Goal: Transaction & Acquisition: Register for event/course

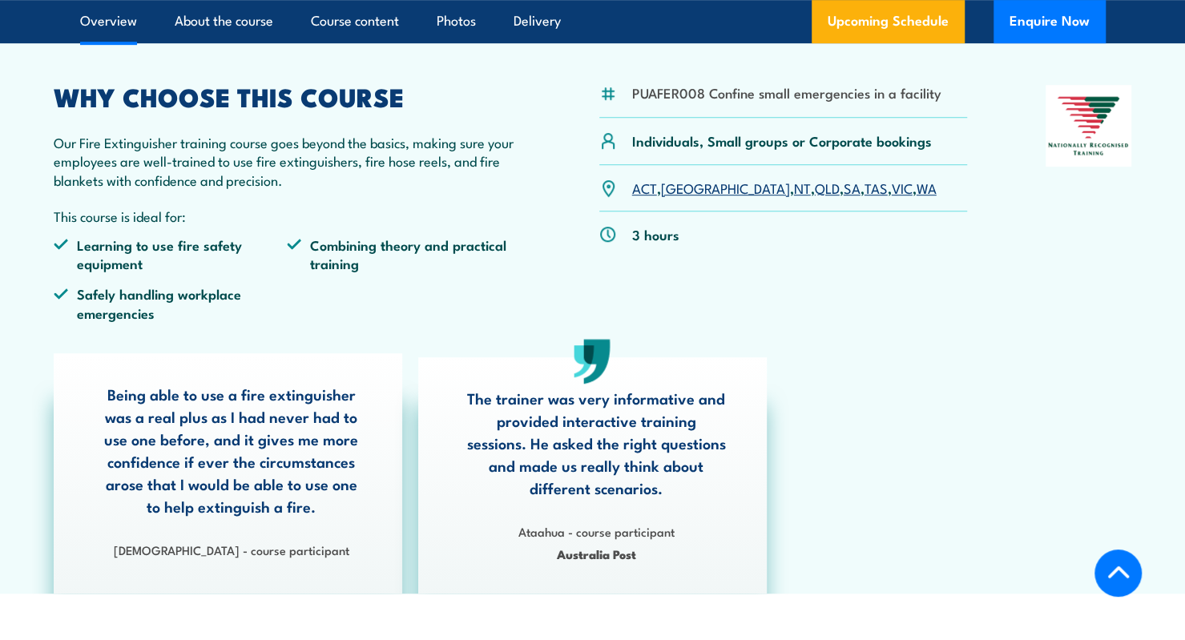
scroll to position [481, 0]
click at [794, 196] on link "NT" at bounding box center [802, 187] width 17 height 19
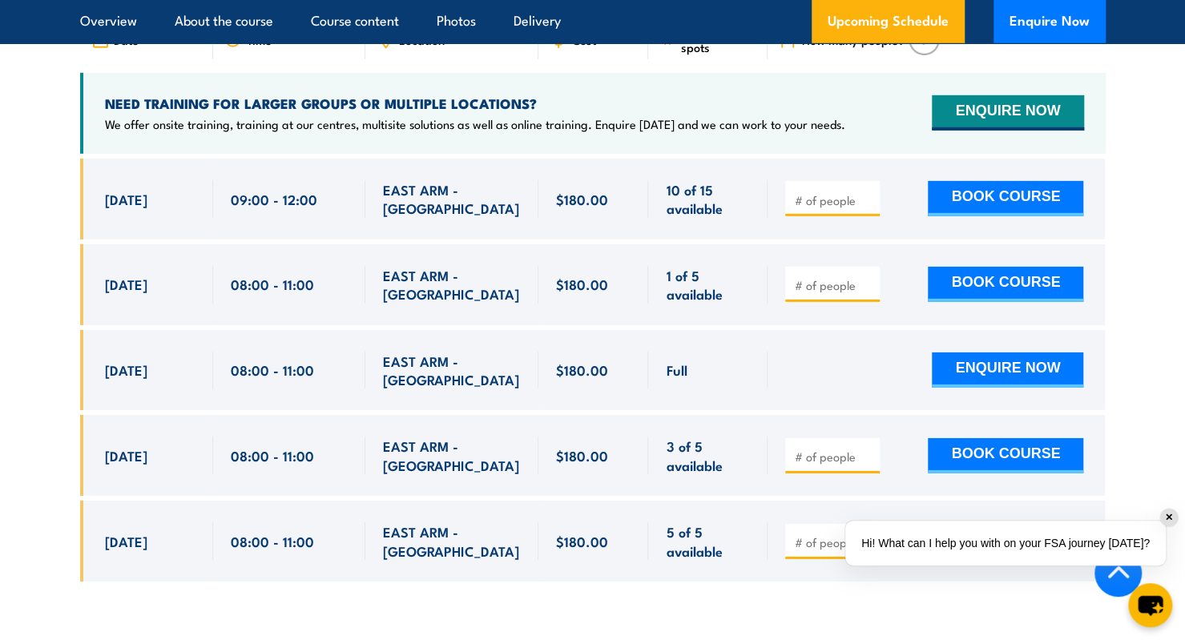
scroll to position [2805, 0]
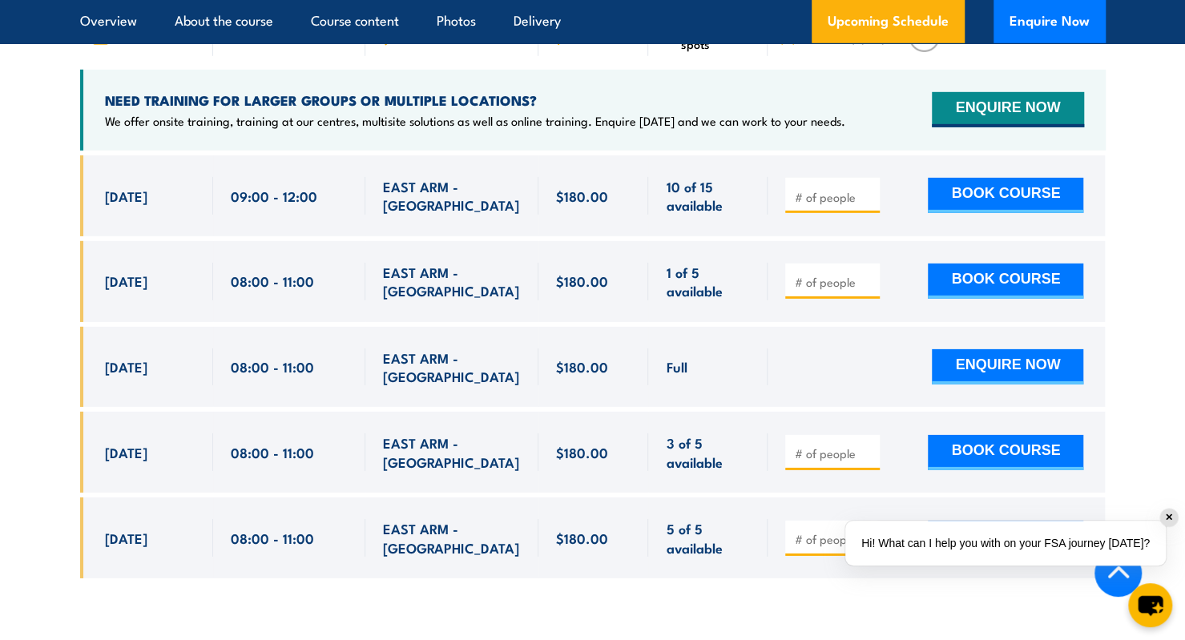
click at [823, 274] on input "number" at bounding box center [834, 282] width 80 height 16
type input "1"
click at [1014, 264] on button "BOOK COURSE" at bounding box center [1005, 281] width 155 height 35
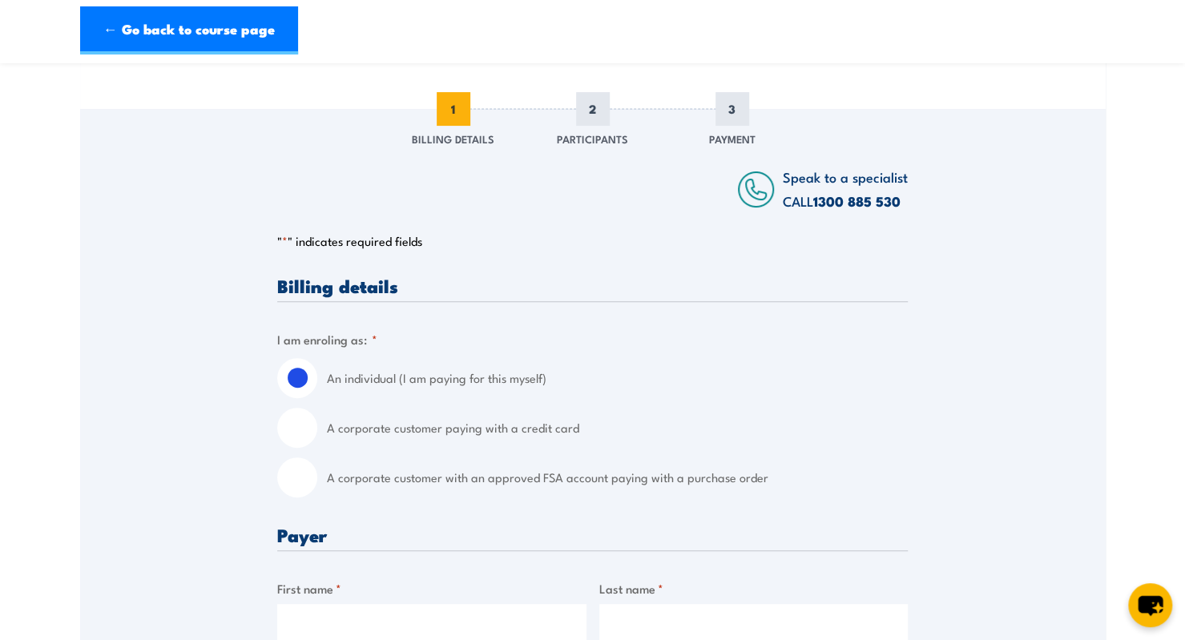
scroll to position [80, 0]
